Goal: Task Accomplishment & Management: Use online tool/utility

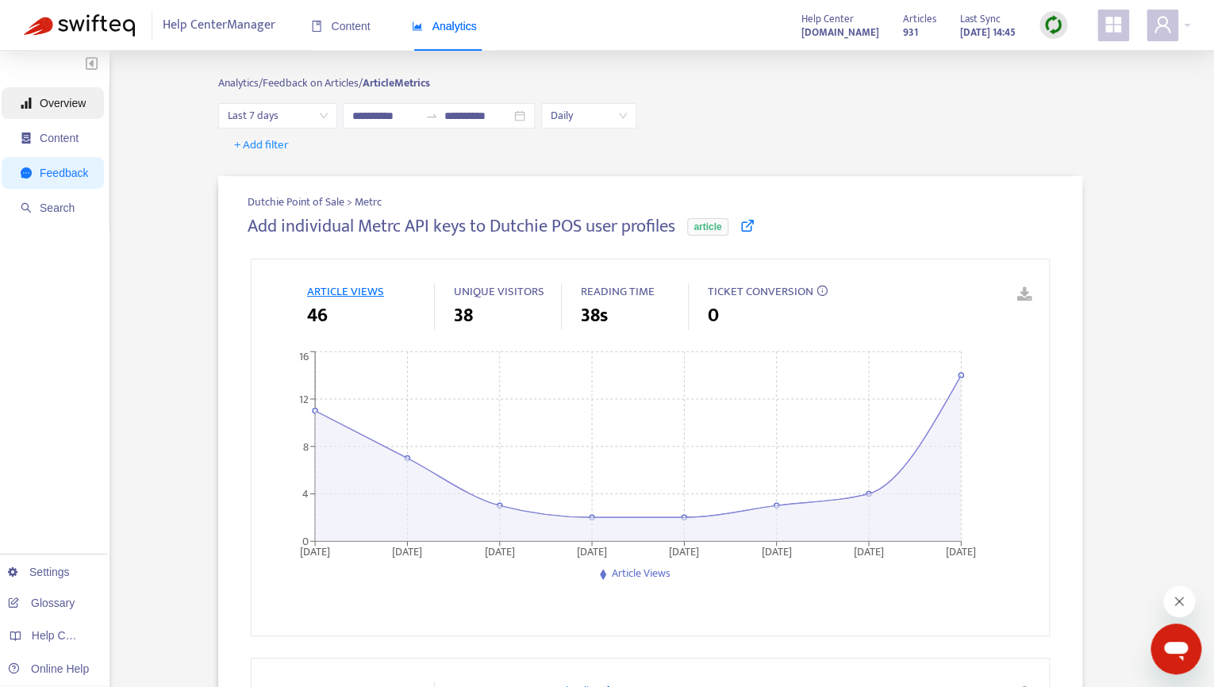
click at [65, 102] on span "Overview" at bounding box center [63, 103] width 46 height 13
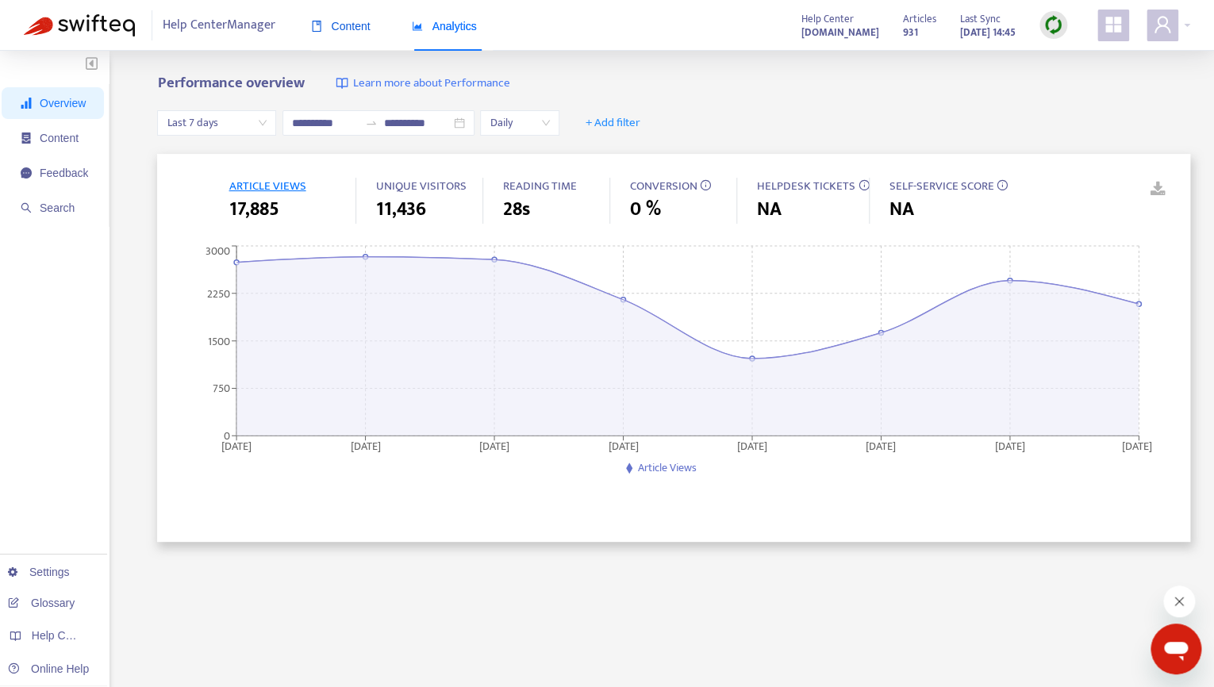
click at [329, 30] on span "Content" at bounding box center [341, 26] width 60 height 13
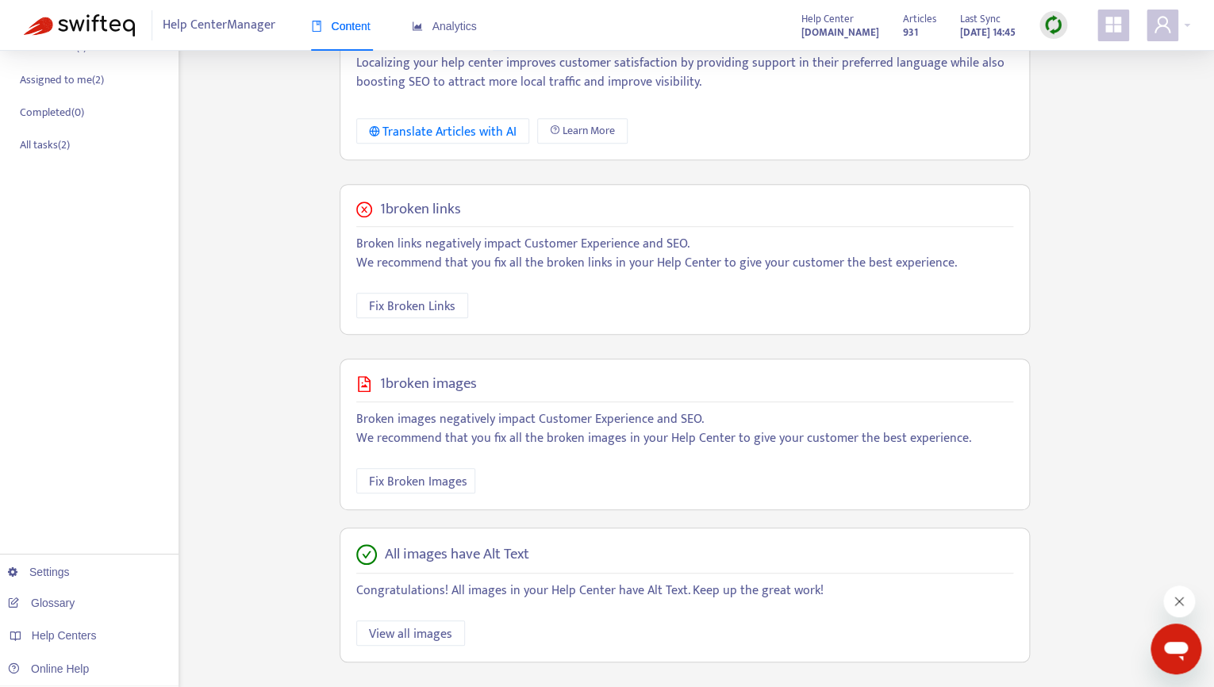
scroll to position [315, 0]
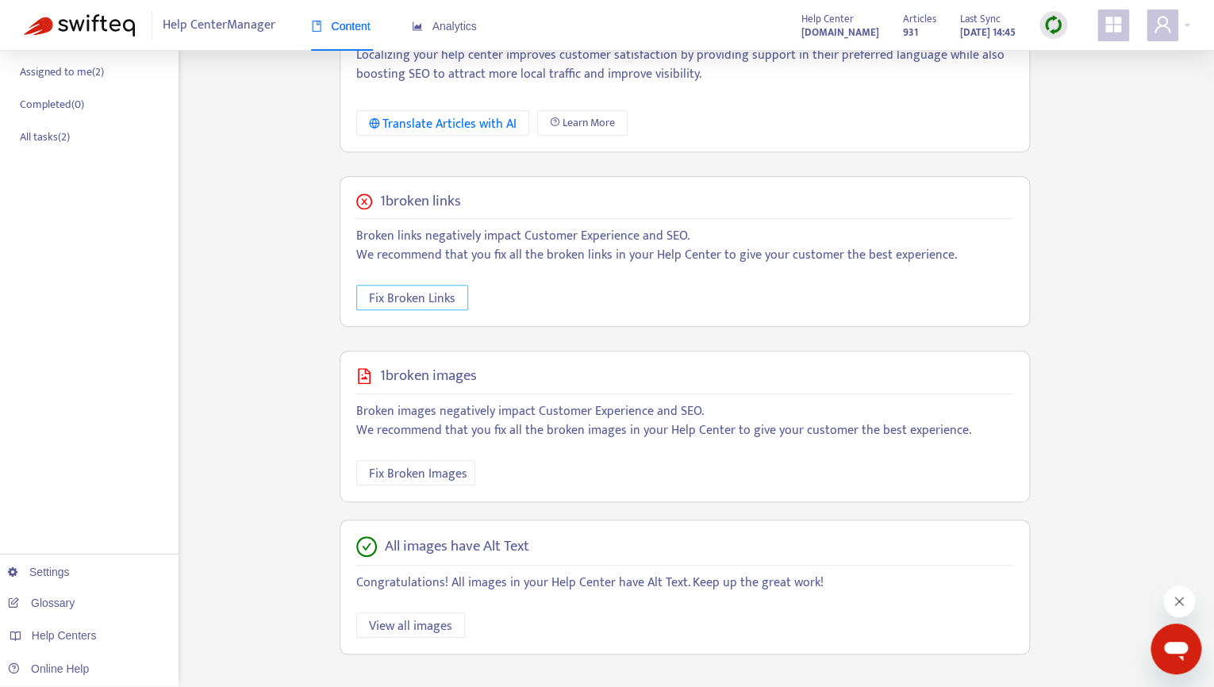
click at [429, 296] on span "Fix Broken Links" at bounding box center [412, 299] width 86 height 20
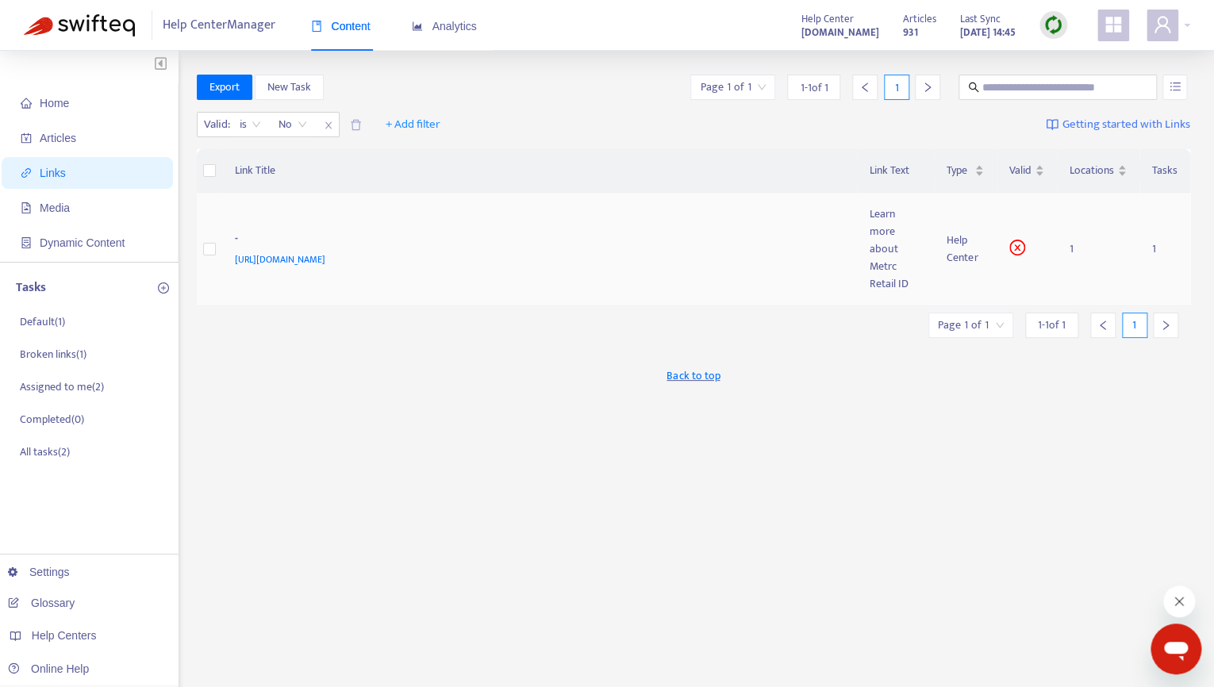
click at [950, 249] on div "Help Center" at bounding box center [965, 249] width 37 height 35
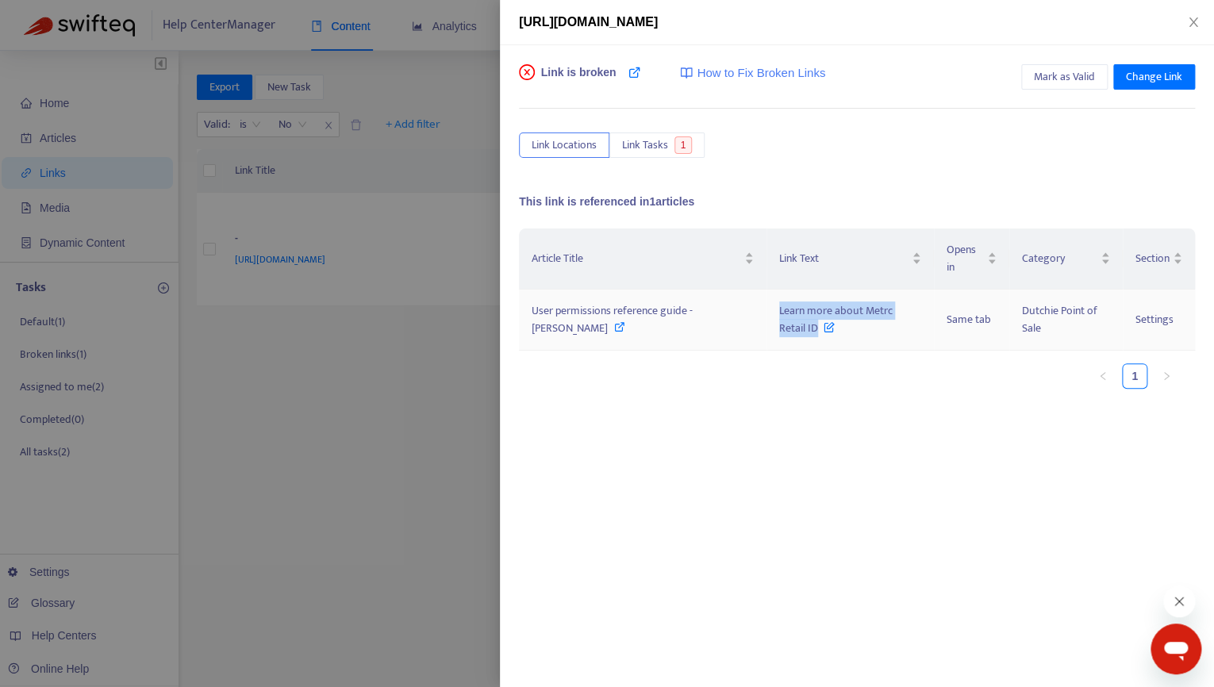
drag, startPoint x: 766, startPoint y: 306, endPoint x: 778, endPoint y: 328, distance: 24.5
click at [778, 328] on td "Learn more about Metrc Retail ID" at bounding box center [850, 320] width 167 height 61
copy span "Learn more about Metrc Retail ID"
click at [665, 304] on span "User permissions reference guide - [PERSON_NAME]" at bounding box center [612, 320] width 161 height 36
click at [1068, 75] on span "Mark as Valid" at bounding box center [1064, 76] width 61 height 17
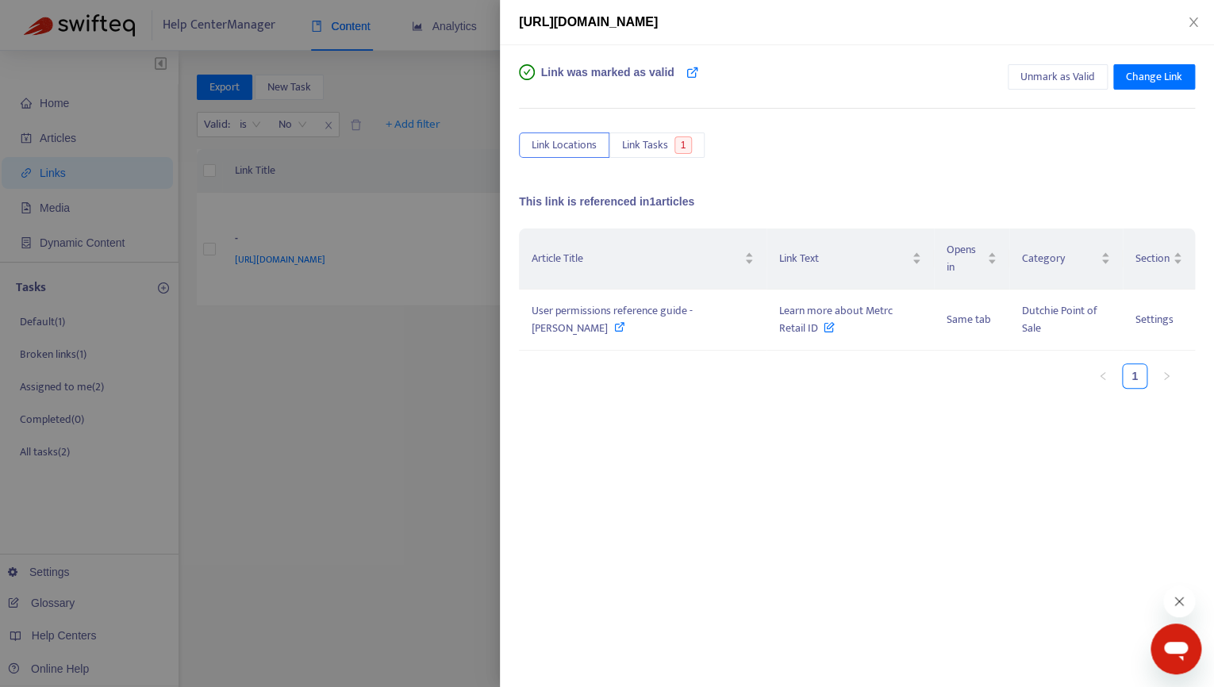
click at [94, 25] on div at bounding box center [607, 343] width 1214 height 687
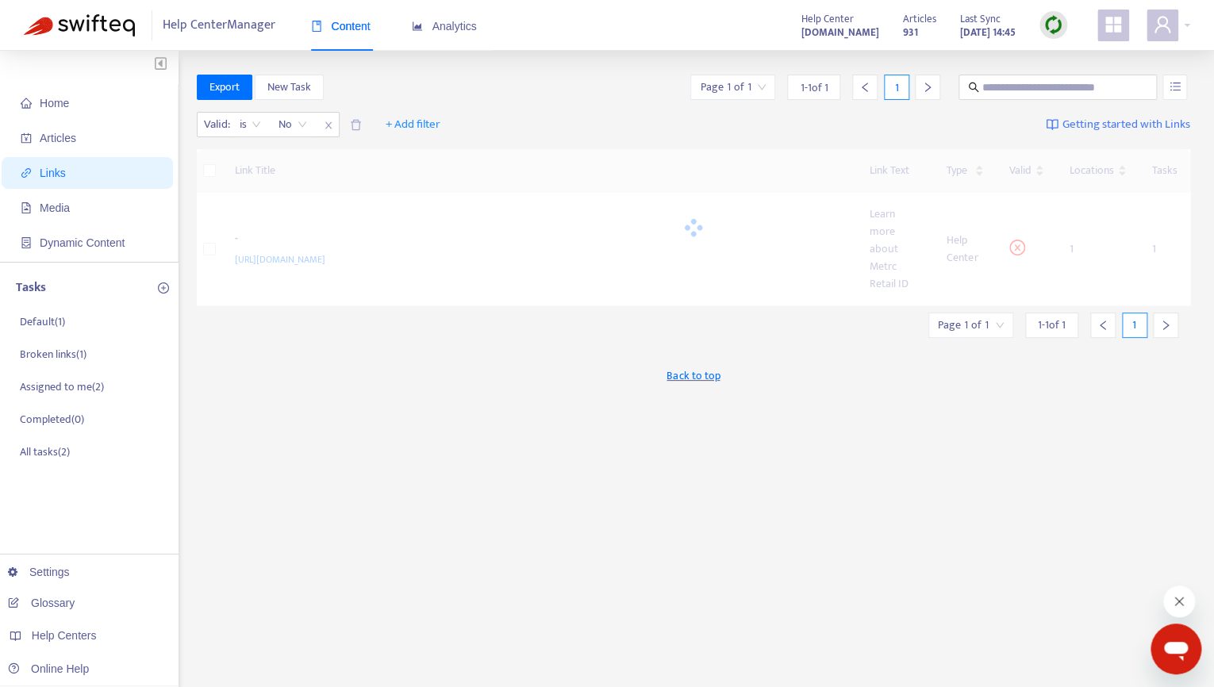
click at [94, 25] on img at bounding box center [79, 25] width 111 height 22
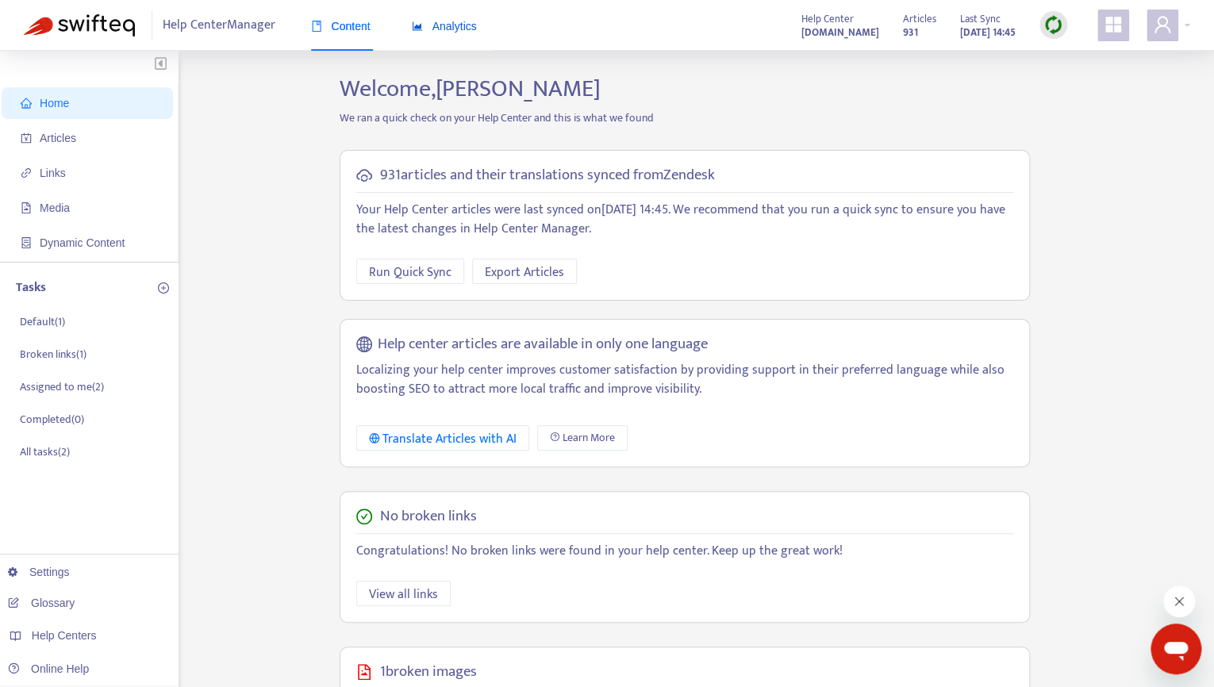
click at [438, 22] on span "Analytics" at bounding box center [444, 26] width 65 height 13
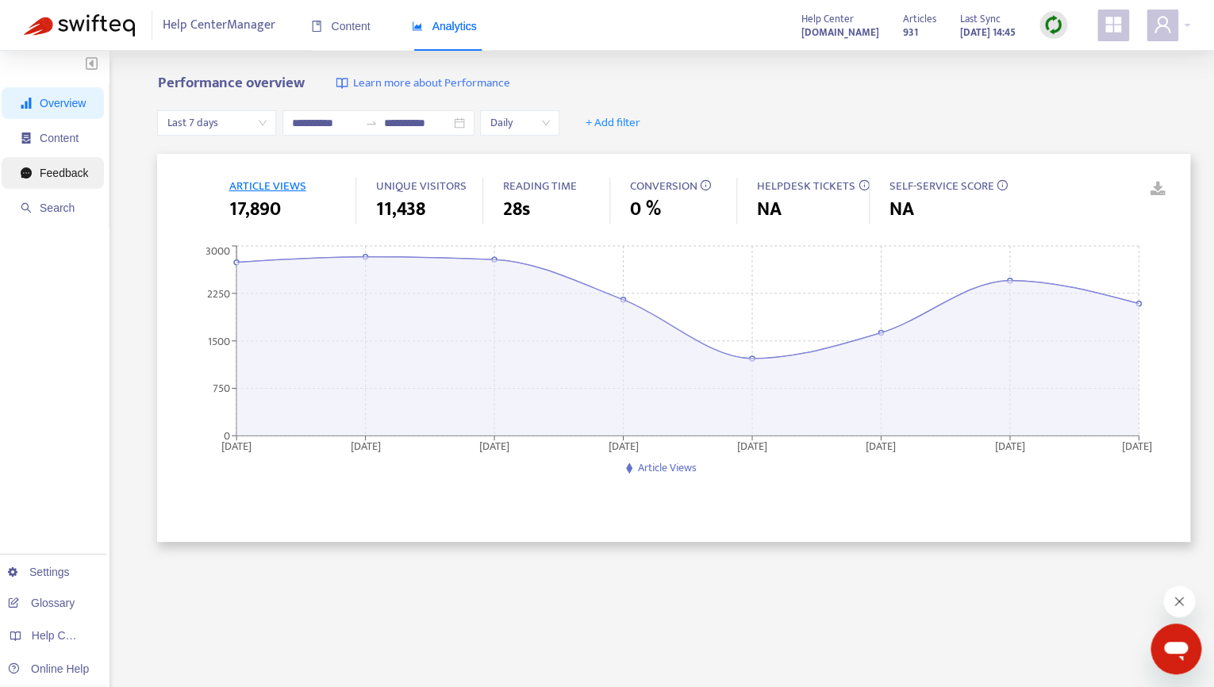
click at [45, 179] on span "Feedback" at bounding box center [64, 173] width 48 height 13
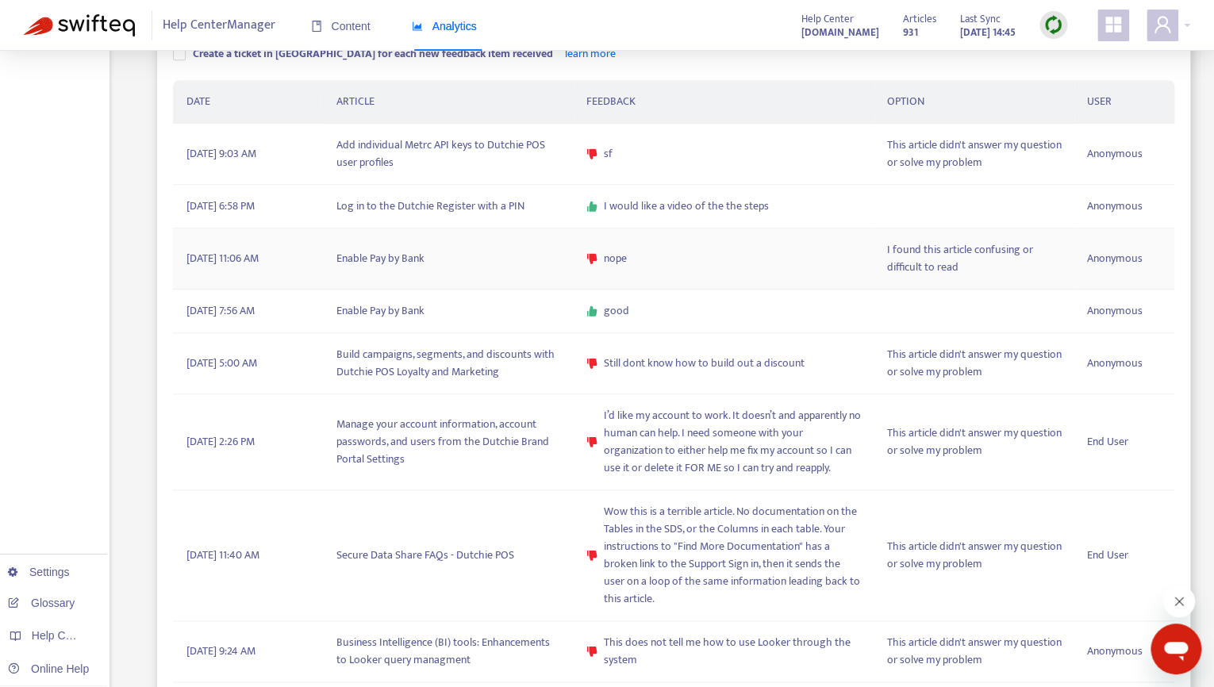
scroll to position [511, 0]
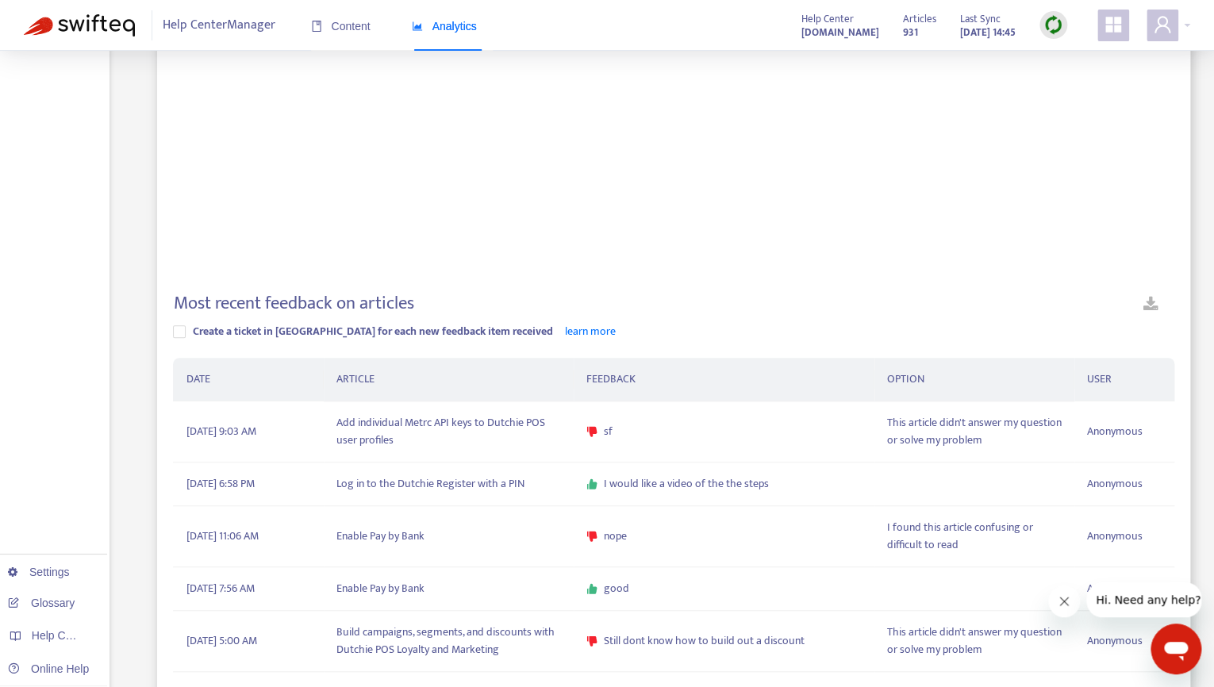
scroll to position [239, 0]
